Goal: Task Accomplishment & Management: Complete application form

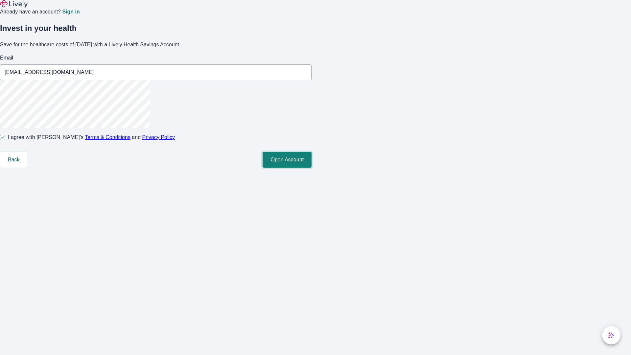
click at [312, 168] on button "Open Account" at bounding box center [287, 160] width 49 height 16
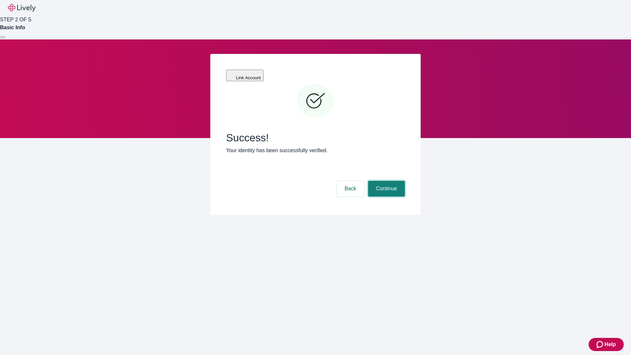
click at [385, 181] on button "Continue" at bounding box center [386, 189] width 37 height 16
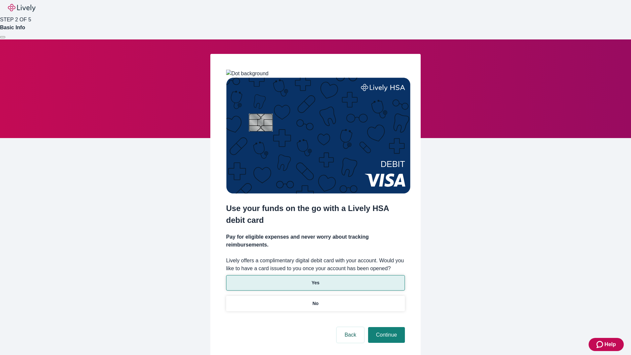
click at [315, 279] on p "Yes" at bounding box center [316, 282] width 8 height 7
click at [385, 327] on button "Continue" at bounding box center [386, 335] width 37 height 16
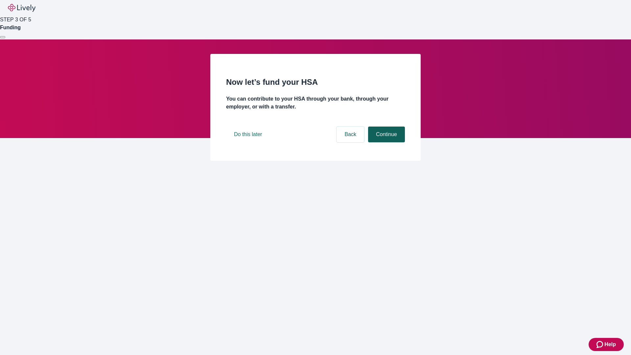
click at [385, 142] on button "Continue" at bounding box center [386, 135] width 37 height 16
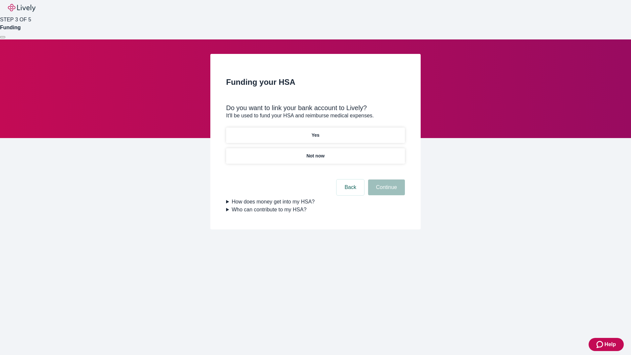
click at [315, 132] on p "Yes" at bounding box center [316, 135] width 8 height 7
click at [385, 179] on button "Continue" at bounding box center [386, 187] width 37 height 16
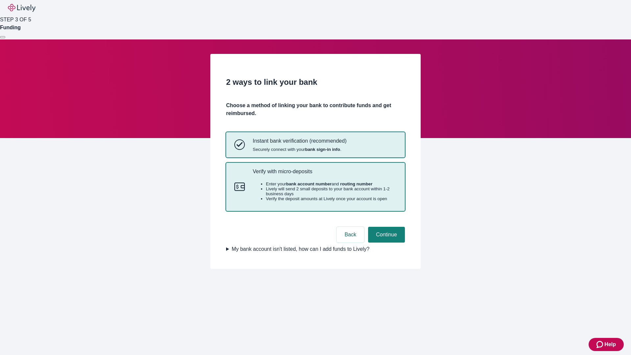
click at [324, 174] on p "Verify with micro-deposits" at bounding box center [325, 171] width 144 height 6
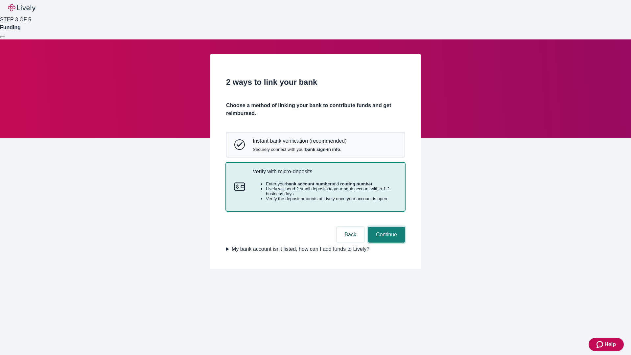
click at [385, 243] on button "Continue" at bounding box center [386, 235] width 37 height 16
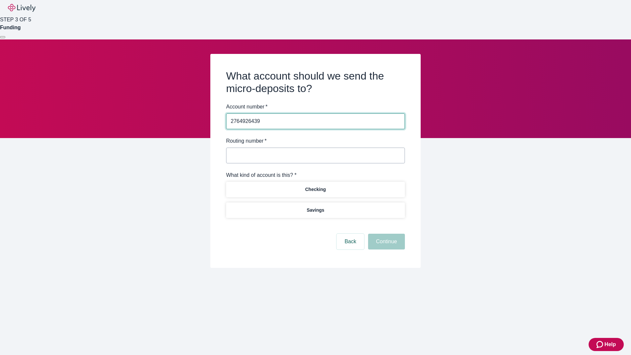
type input "2764926439"
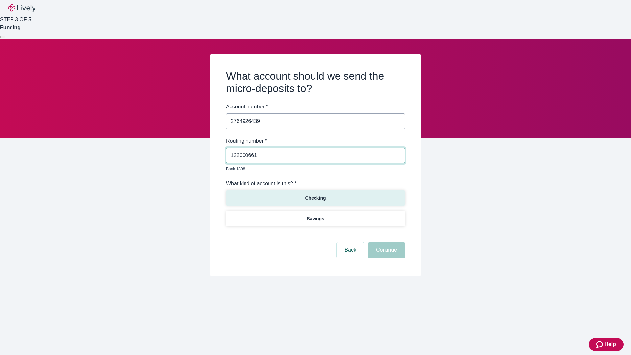
type input "122000661"
click at [315, 195] on p "Checking" at bounding box center [315, 198] width 21 height 7
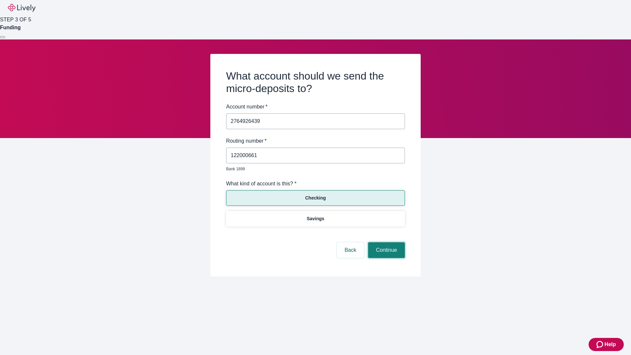
click at [385, 243] on button "Continue" at bounding box center [386, 250] width 37 height 16
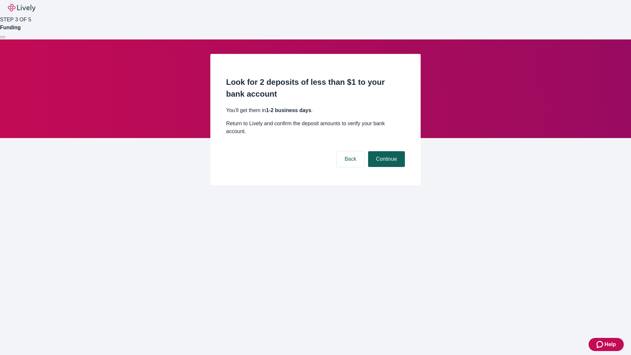
click at [385, 151] on button "Continue" at bounding box center [386, 159] width 37 height 16
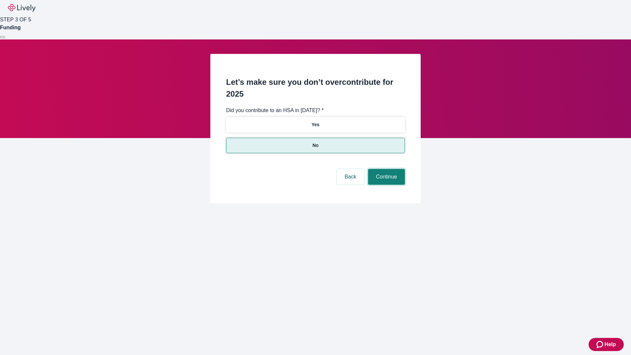
click at [385, 169] on button "Continue" at bounding box center [386, 177] width 37 height 16
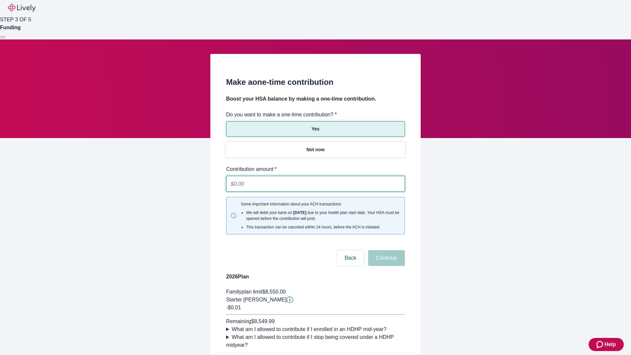
type input "0.01"
click at [385, 250] on button "Continue" at bounding box center [386, 258] width 37 height 16
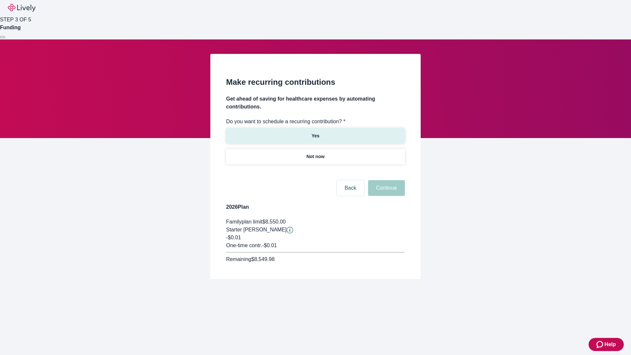
click at [315, 132] on p "Yes" at bounding box center [316, 135] width 8 height 7
click at [315, 172] on body "Help STEP 3 OF 5 Funding Make recurring contributions Get ahead of saving for h…" at bounding box center [315, 155] width 631 height 311
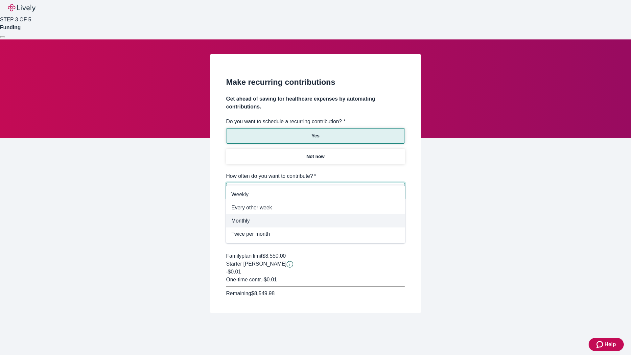
click at [315, 221] on span "Monthly" at bounding box center [315, 221] width 168 height 8
type input "Monthly"
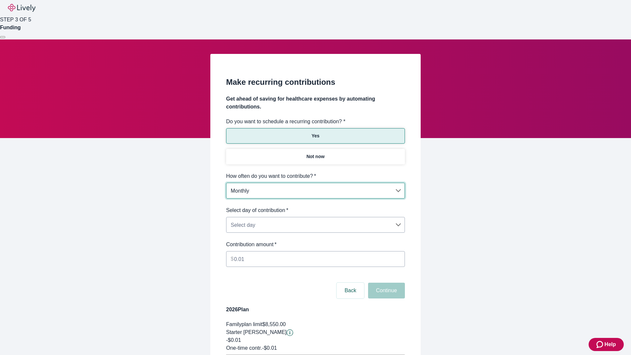
click at [315, 206] on body "Help STEP 3 OF 5 Funding Make recurring contributions Get ahead of saving for h…" at bounding box center [315, 206] width 631 height 413
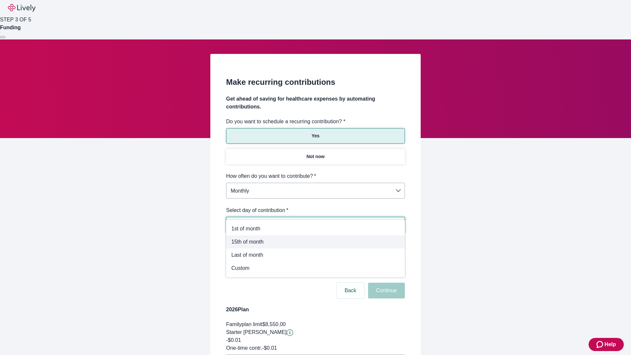
click at [315, 238] on span "15th of month" at bounding box center [315, 242] width 168 height 8
type input "Monthly15th"
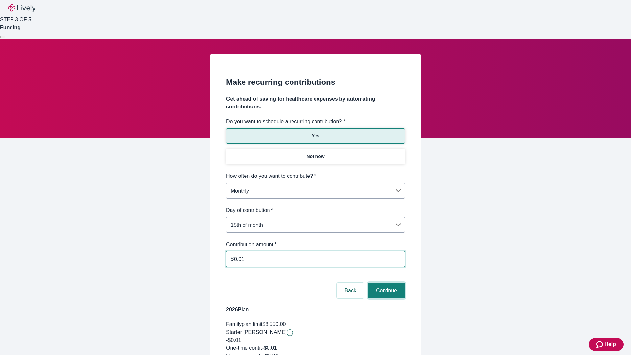
click at [385, 283] on button "Continue" at bounding box center [386, 291] width 37 height 16
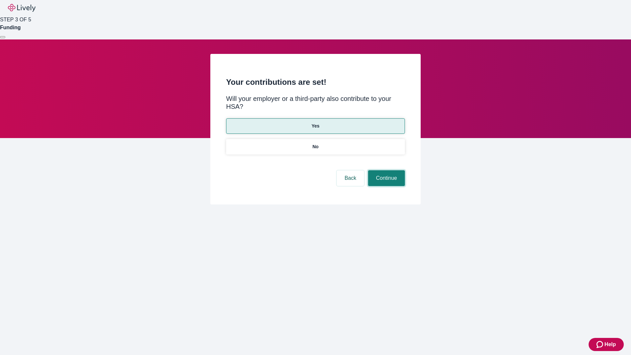
click at [385, 170] on button "Continue" at bounding box center [386, 178] width 37 height 16
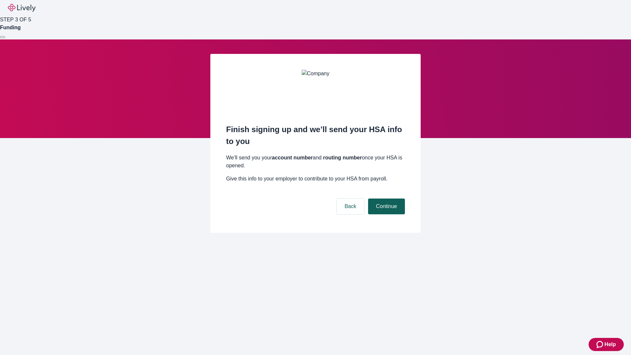
click at [385, 198] on button "Continue" at bounding box center [386, 206] width 37 height 16
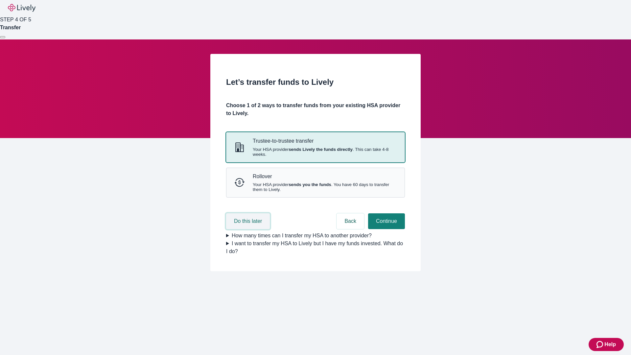
click at [249, 229] on button "Do this later" at bounding box center [248, 221] width 44 height 16
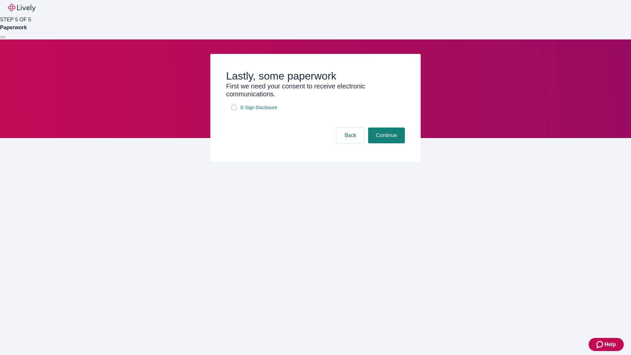
click at [234, 110] on input "E-Sign Disclosure" at bounding box center [233, 107] width 5 height 5
checkbox input "true"
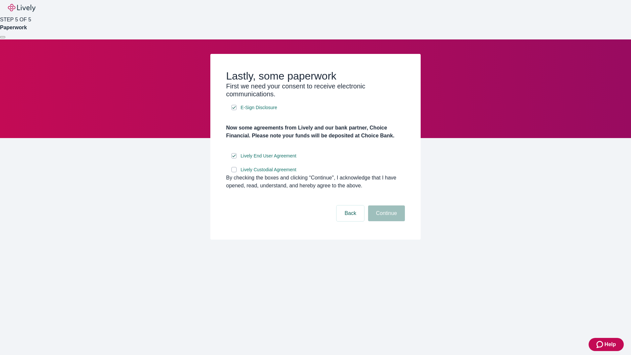
click at [234, 172] on input "Lively Custodial Agreement" at bounding box center [233, 169] width 5 height 5
checkbox input "true"
click at [385, 221] on button "Continue" at bounding box center [386, 213] width 37 height 16
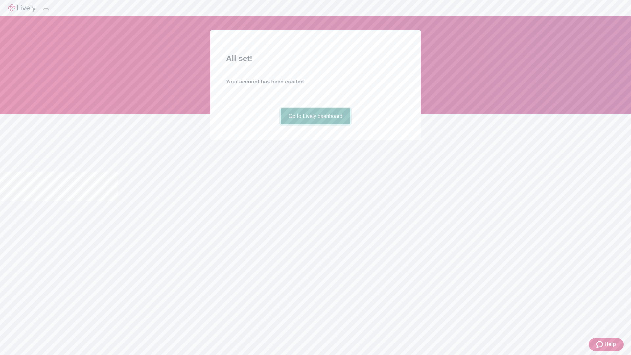
click at [315, 124] on link "Go to Lively dashboard" at bounding box center [316, 116] width 70 height 16
